Goal: Information Seeking & Learning: Learn about a topic

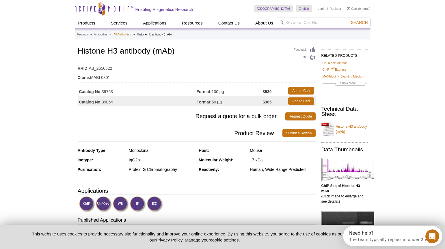
click at [123, 33] on link "All Antibodies" at bounding box center [121, 34] width 17 height 5
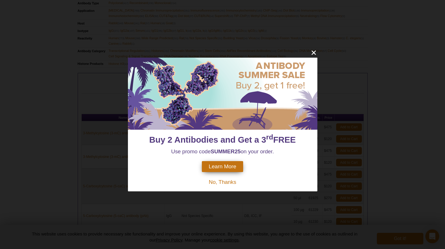
scroll to position [206, 0]
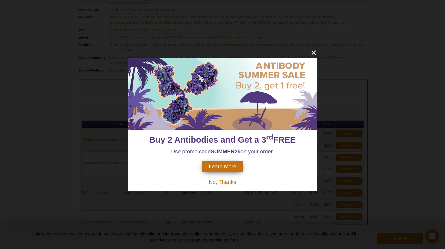
click at [315, 51] on icon "close" at bounding box center [313, 53] width 4 height 4
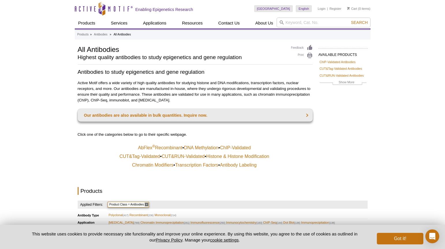
scroll to position [0, 0]
click at [314, 22] on input "search" at bounding box center [324, 23] width 94 height 10
type input "Histone H3"
click at [363, 21] on span "Search" at bounding box center [359, 22] width 17 height 5
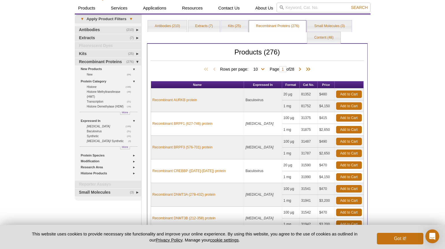
scroll to position [18, 0]
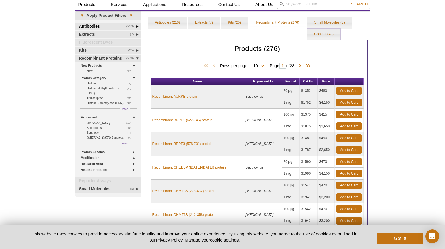
click at [105, 25] on link "(210) Antibodies" at bounding box center [108, 27] width 66 height 8
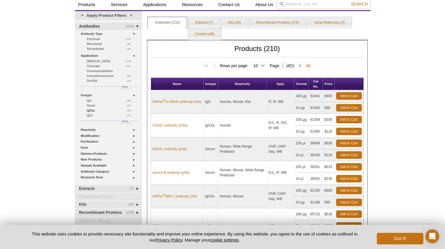
scroll to position [19, 0]
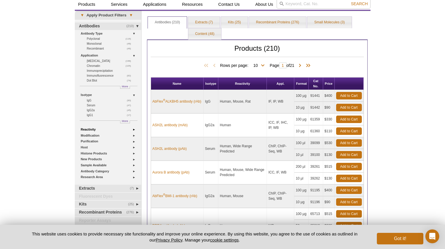
click at [94, 127] on link "Reactivity" at bounding box center [109, 130] width 57 height 6
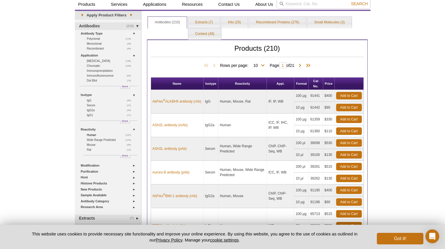
click at [94, 135] on link "(197) Human" at bounding box center [110, 135] width 47 height 5
click at [384, 241] on button "Got it!" at bounding box center [400, 239] width 46 height 12
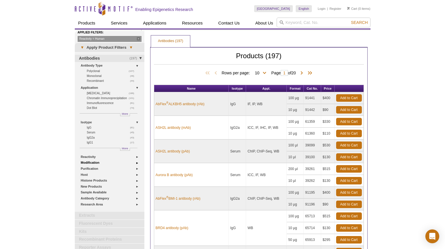
click at [87, 161] on link "Modification" at bounding box center [111, 163] width 60 height 6
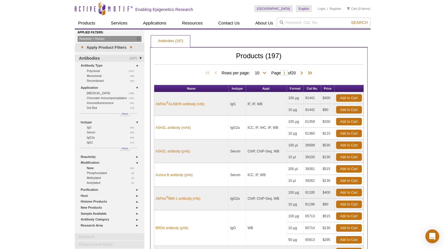
click at [92, 167] on link "(61) None" at bounding box center [112, 168] width 51 height 5
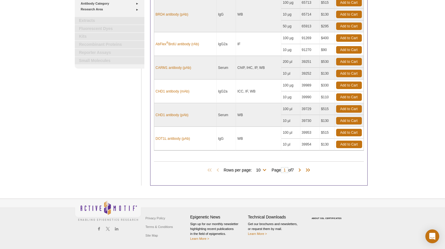
scroll to position [190, 0]
click at [301, 171] on span at bounding box center [300, 171] width 6 height 6
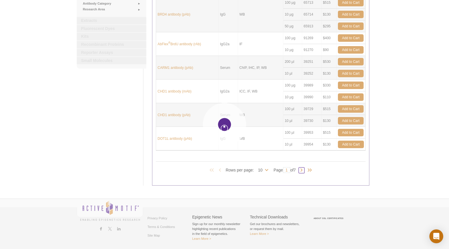
type input "2"
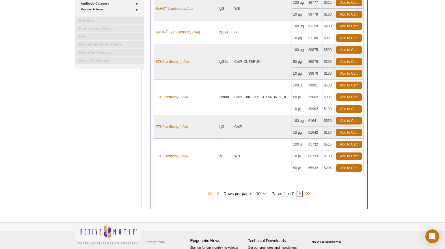
click at [303, 194] on span at bounding box center [300, 194] width 6 height 6
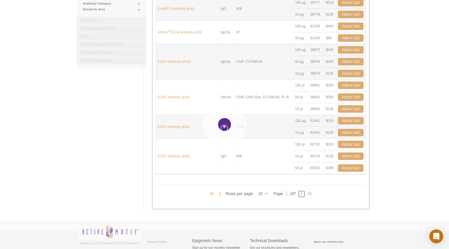
type input "3"
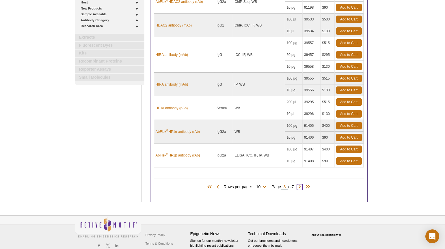
scroll to position [179, 0]
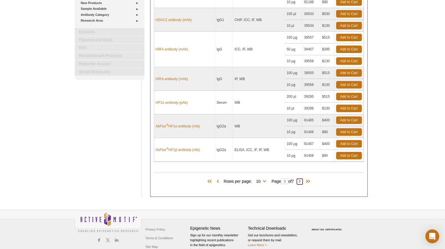
click at [303, 183] on span at bounding box center [300, 182] width 6 height 6
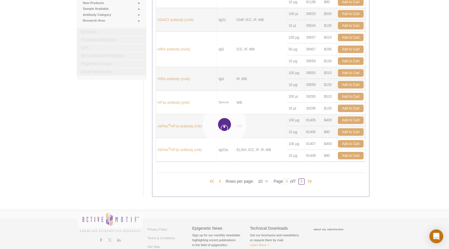
type input "4"
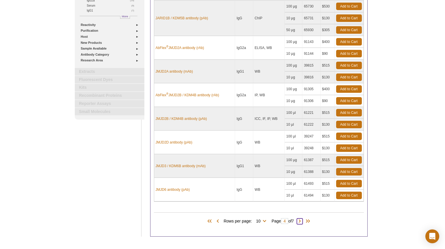
scroll to position [150, 0]
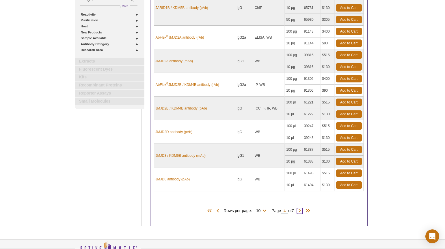
click at [303, 211] on span at bounding box center [300, 211] width 6 height 6
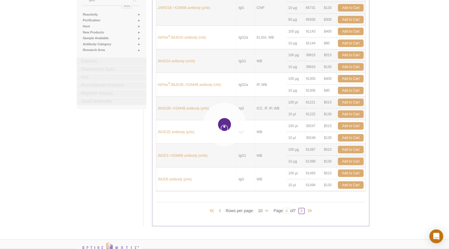
type input "5"
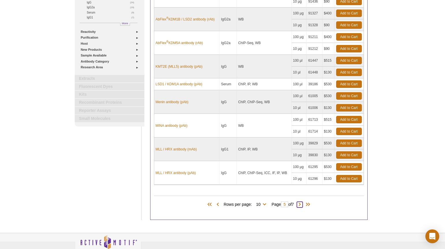
scroll to position [145, 0]
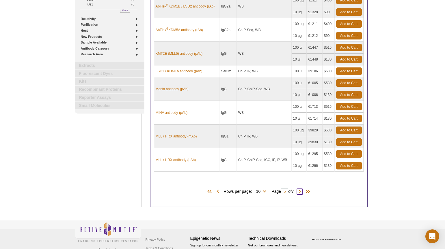
click at [303, 192] on span at bounding box center [300, 192] width 6 height 6
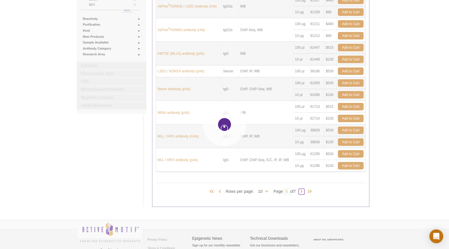
type input "6"
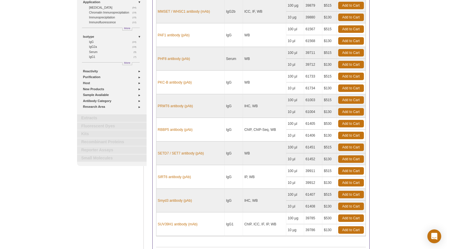
scroll to position [148, 0]
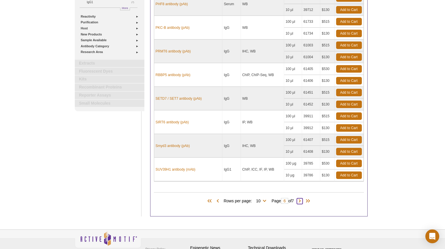
click at [302, 199] on span at bounding box center [300, 202] width 6 height 6
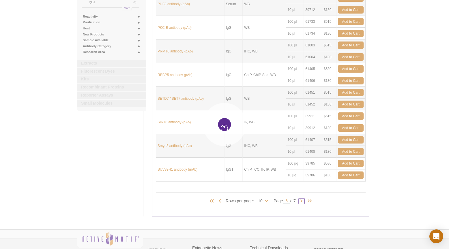
type input "7"
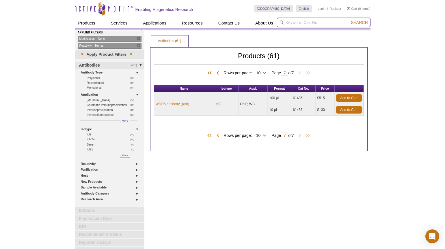
click at [309, 24] on input "search" at bounding box center [324, 23] width 94 height 10
type input "Histone H3"
click at [359, 23] on button "Search" at bounding box center [359, 22] width 20 height 5
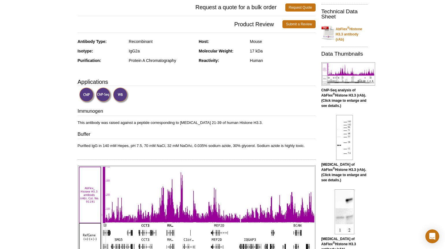
scroll to position [153, 0]
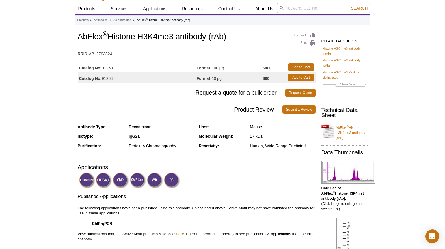
scroll to position [7, 0]
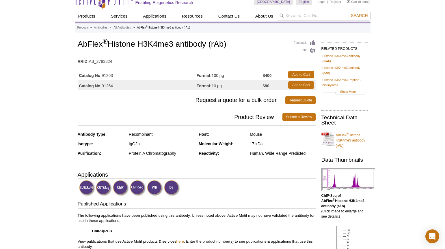
click at [344, 92] on link "Show More" at bounding box center [344, 92] width 44 height 7
